Goal: Information Seeking & Learning: Learn about a topic

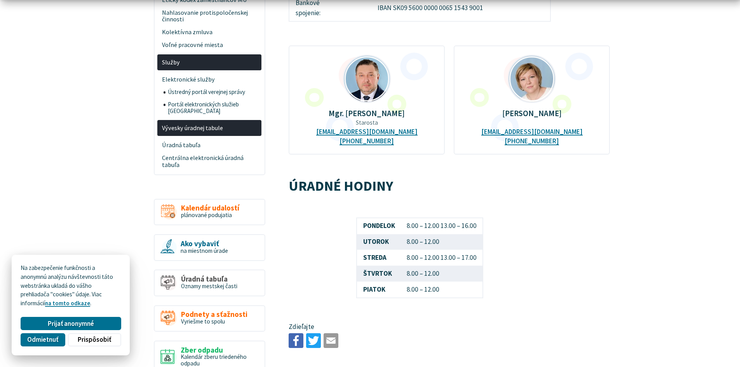
scroll to position [307, 0]
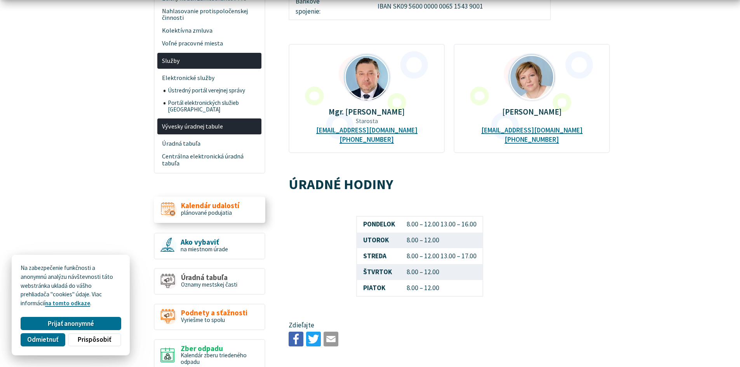
click at [188, 202] on span "Kalendár udalostí" at bounding box center [210, 206] width 58 height 8
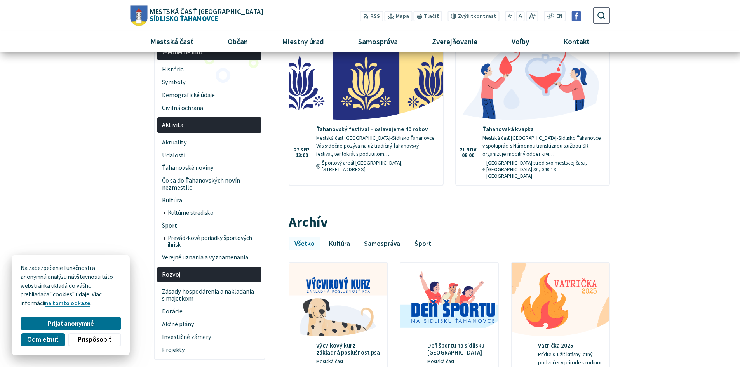
scroll to position [113, 0]
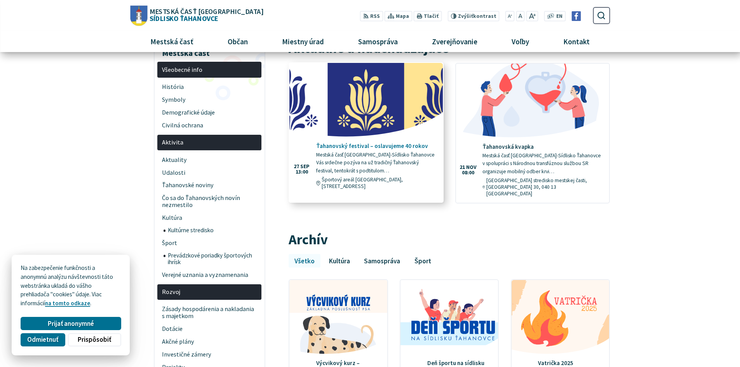
click at [329, 87] on img at bounding box center [366, 99] width 176 height 85
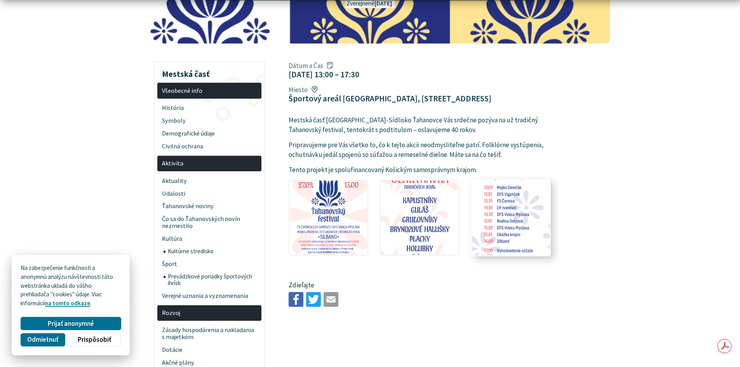
click at [517, 194] on img at bounding box center [511, 217] width 86 height 82
